Goal: Information Seeking & Learning: Learn about a topic

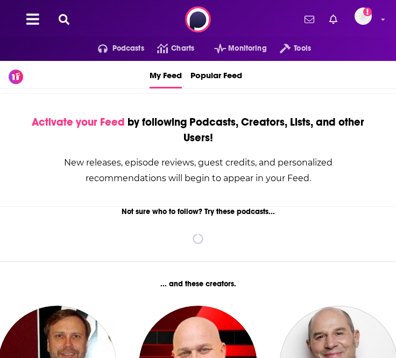
click at [62, 17] on icon at bounding box center [64, 19] width 11 height 11
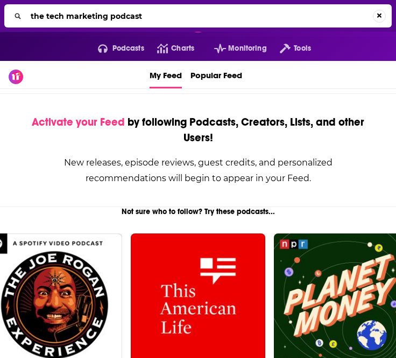
type input "the tech marketing podcast"
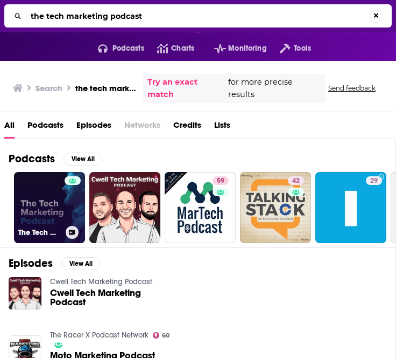
click at [60, 184] on link "The Tech Marketing Podcast" at bounding box center [49, 207] width 71 height 71
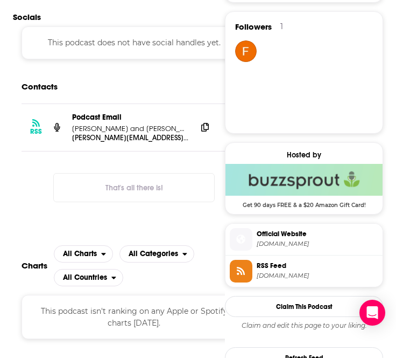
scroll to position [725, 0]
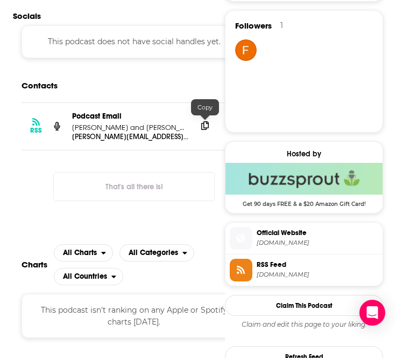
click at [204, 130] on span at bounding box center [205, 125] width 16 height 16
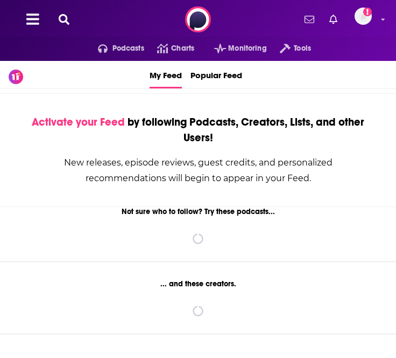
click at [62, 19] on icon at bounding box center [64, 19] width 11 height 11
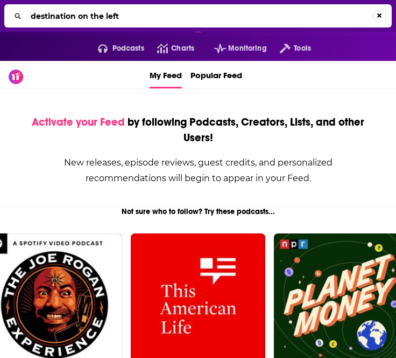
type input "destination on the left"
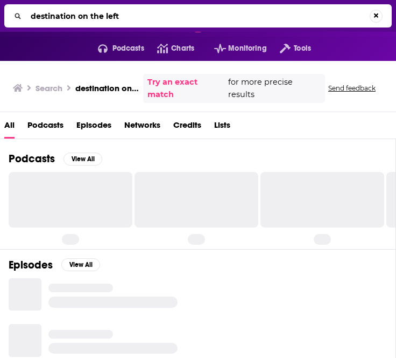
click at [143, 18] on input "destination on the left" at bounding box center [198, 16] width 344 height 17
click at [143, 18] on input "destination on the left" at bounding box center [199, 16] width 347 height 17
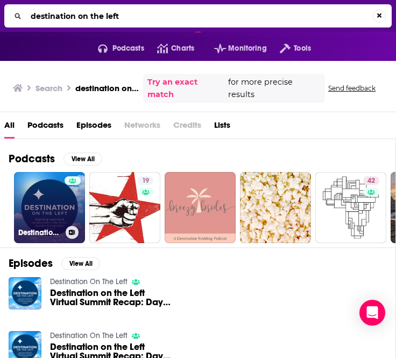
click at [47, 205] on link "Destination On The Left" at bounding box center [49, 207] width 71 height 71
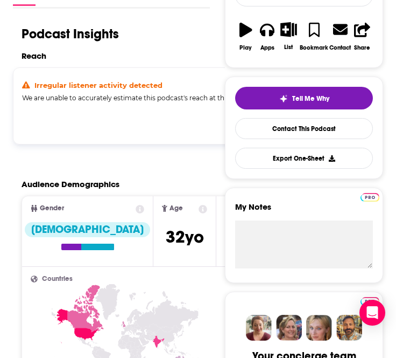
scroll to position [158, 0]
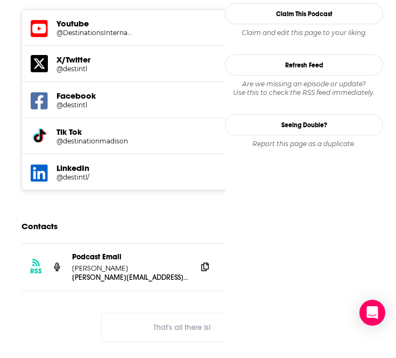
scroll to position [1044, 0]
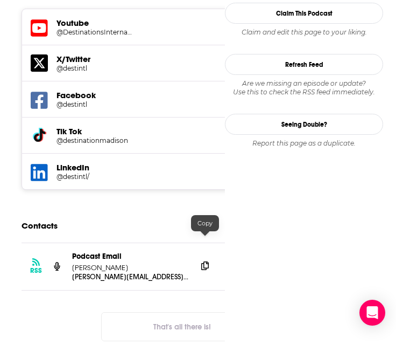
click at [201, 261] on icon at bounding box center [205, 265] width 8 height 9
